Goal: Check status

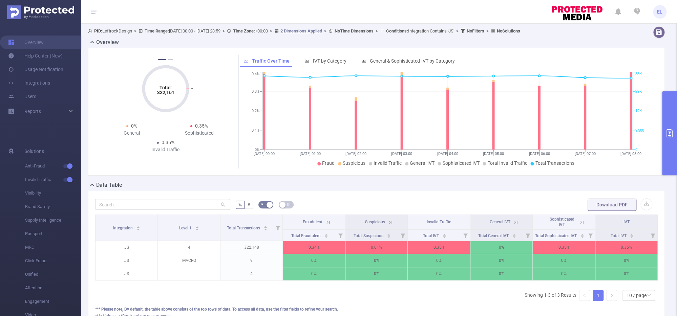
click at [665, 145] on button "primary" at bounding box center [669, 133] width 15 height 84
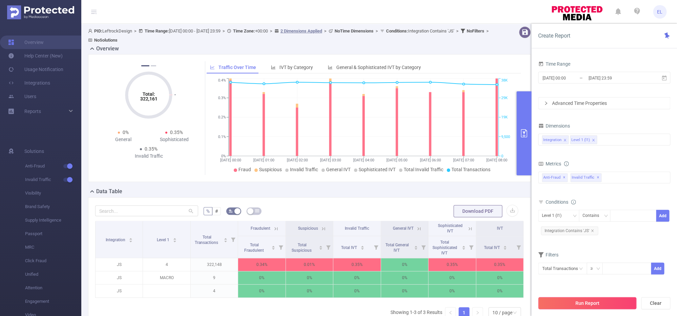
click at [578, 306] on button "Run Report" at bounding box center [587, 303] width 98 height 12
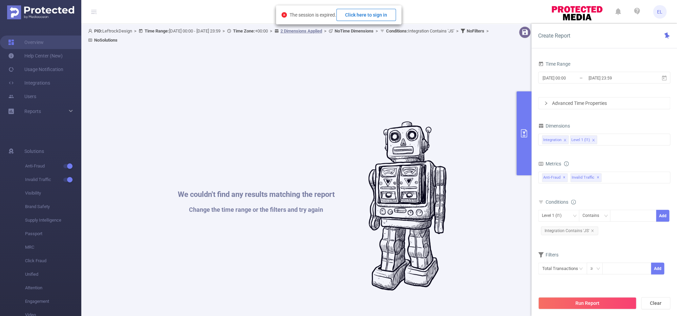
click at [383, 16] on button "Click here to sign in" at bounding box center [366, 15] width 60 height 12
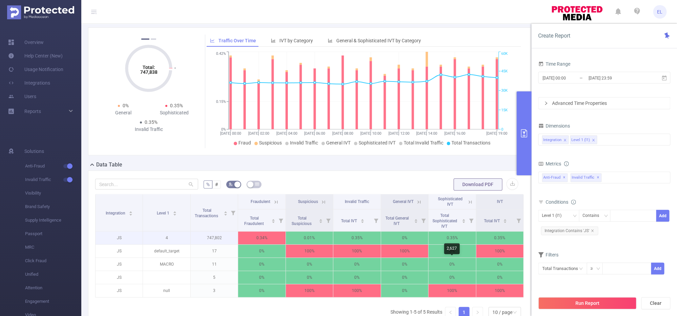
scroll to position [30, 0]
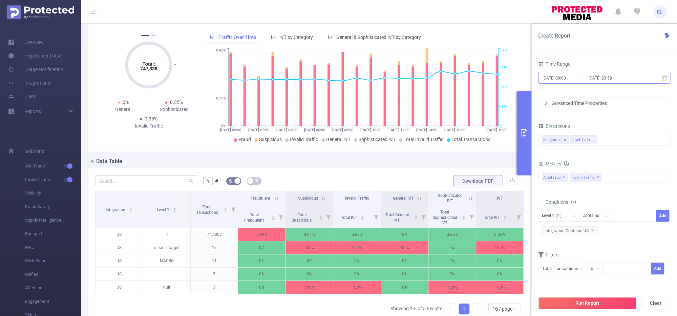
click at [566, 80] on input "[DATE] 00:00" at bounding box center [569, 78] width 55 height 9
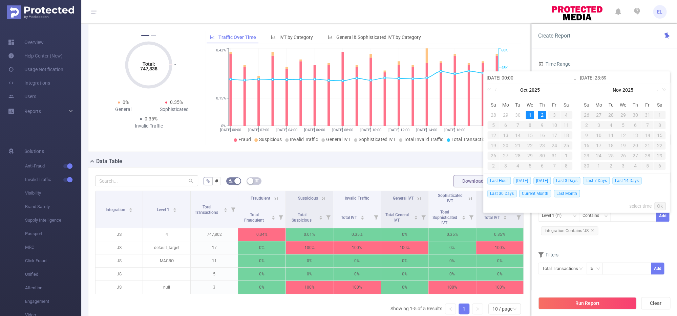
click at [526, 179] on span "Today" at bounding box center [522, 180] width 17 height 7
click at [526, 179] on div "% # Download PDF Integration Level 1 Total Transactions Fraudulent Suspicious I…" at bounding box center [309, 257] width 443 height 180
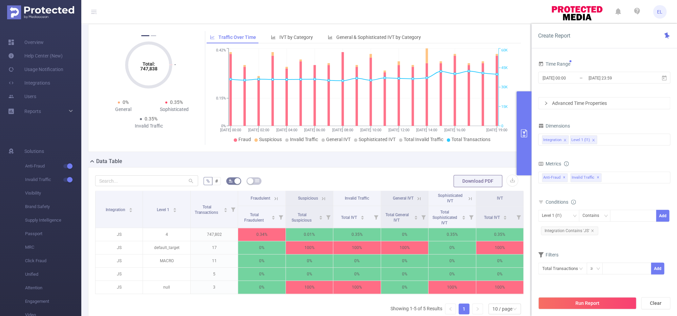
click at [583, 304] on button "Run Report" at bounding box center [587, 303] width 98 height 12
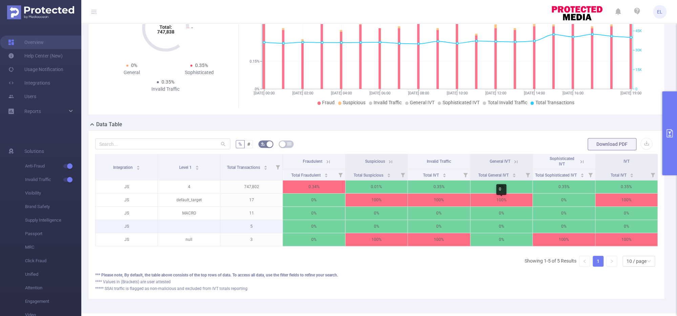
scroll to position [57, 0]
